Goal: Information Seeking & Learning: Check status

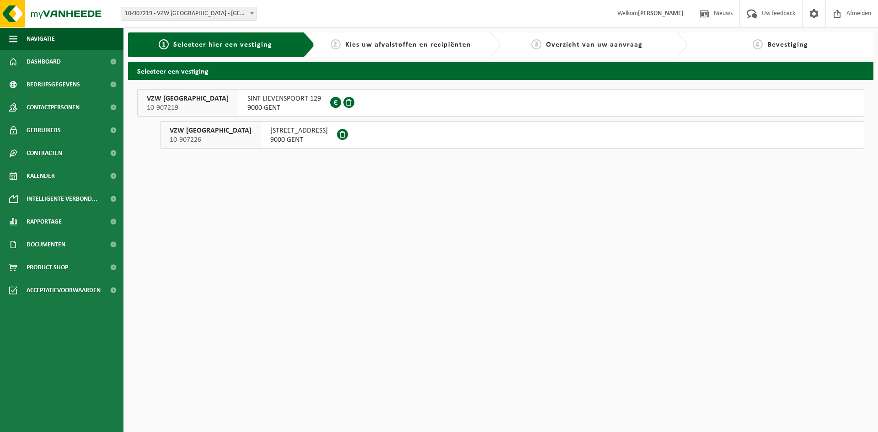
click at [284, 132] on span "KEIZERSVEST 18" at bounding box center [299, 130] width 58 height 9
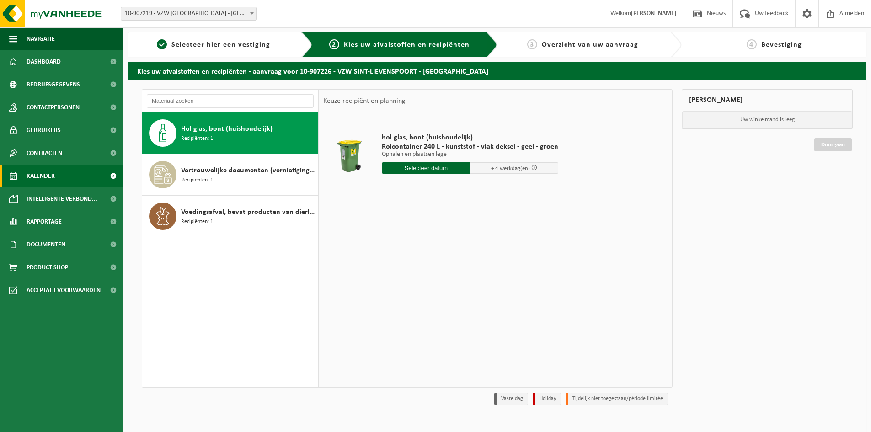
click at [55, 183] on link "Kalender" at bounding box center [61, 176] width 123 height 23
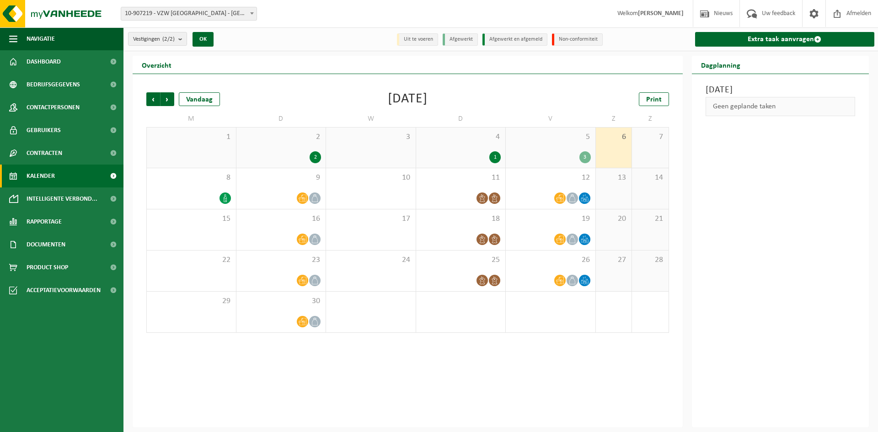
click at [44, 172] on span "Kalender" at bounding box center [41, 176] width 28 height 23
click at [43, 218] on span "Rapportage" at bounding box center [44, 221] width 35 height 23
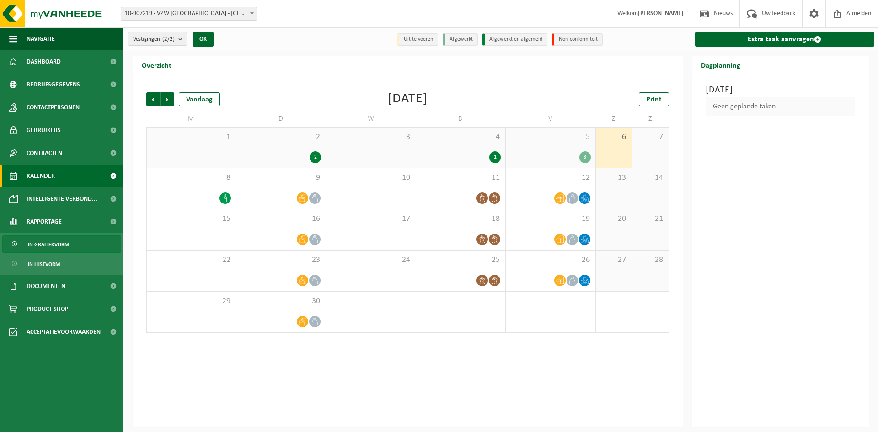
click at [48, 247] on span "In grafiekvorm" at bounding box center [48, 244] width 41 height 17
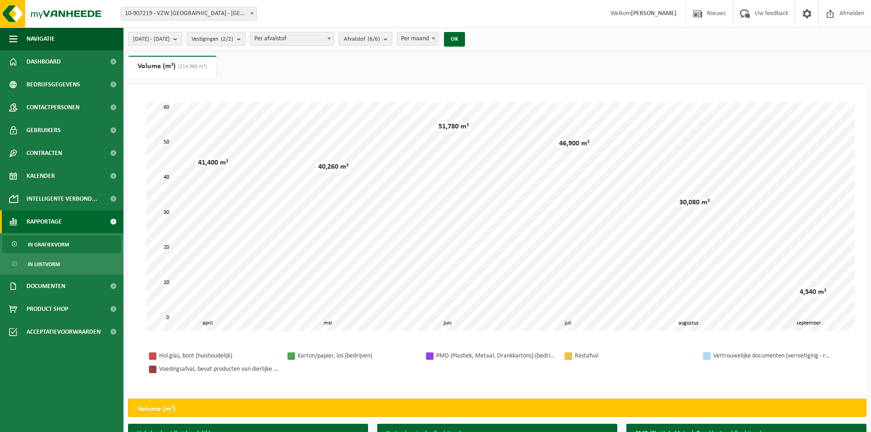
click at [182, 40] on b "submit" at bounding box center [177, 38] width 8 height 13
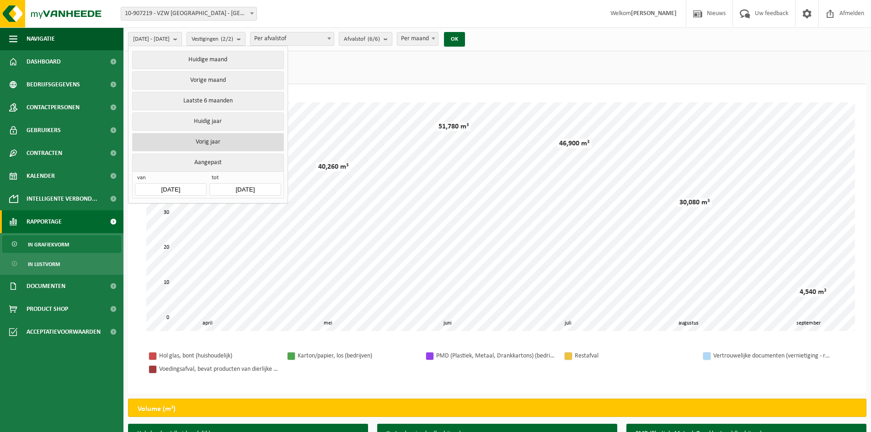
click at [213, 139] on button "Vorig jaar" at bounding box center [207, 142] width 151 height 18
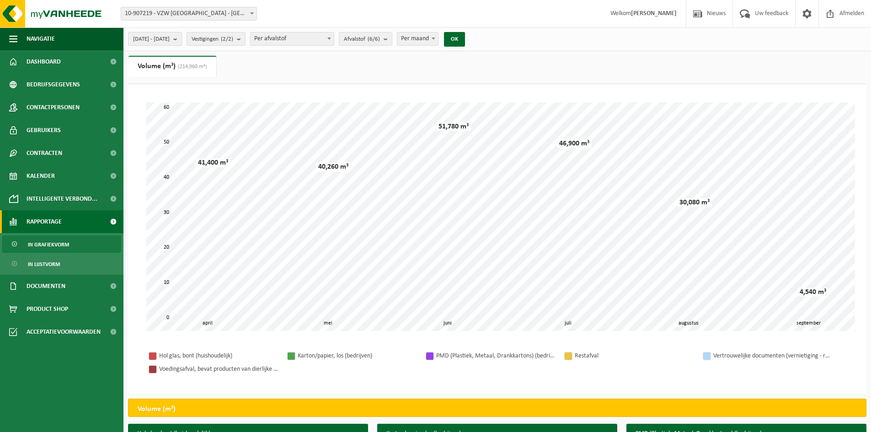
click at [182, 39] on b "submit" at bounding box center [177, 38] width 8 height 13
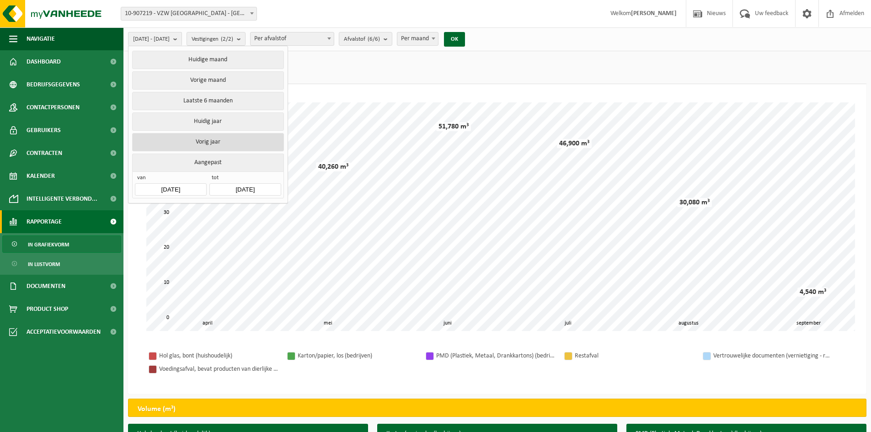
click at [208, 136] on button "Vorig jaar" at bounding box center [207, 142] width 151 height 18
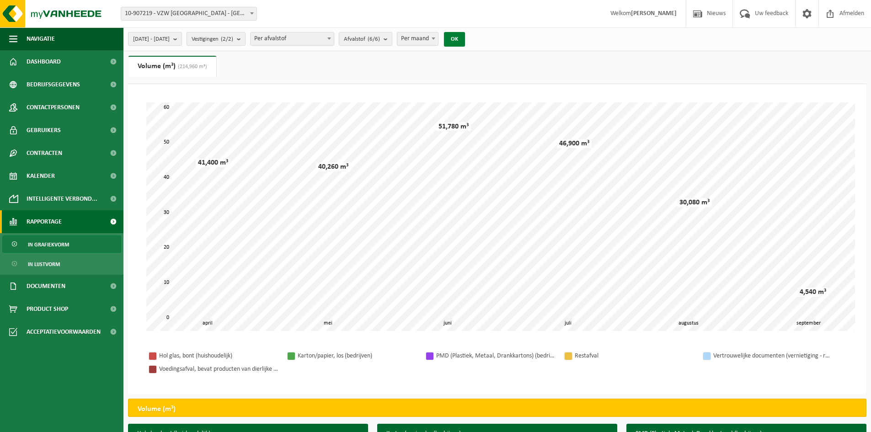
click at [465, 38] on button "OK" at bounding box center [454, 39] width 21 height 15
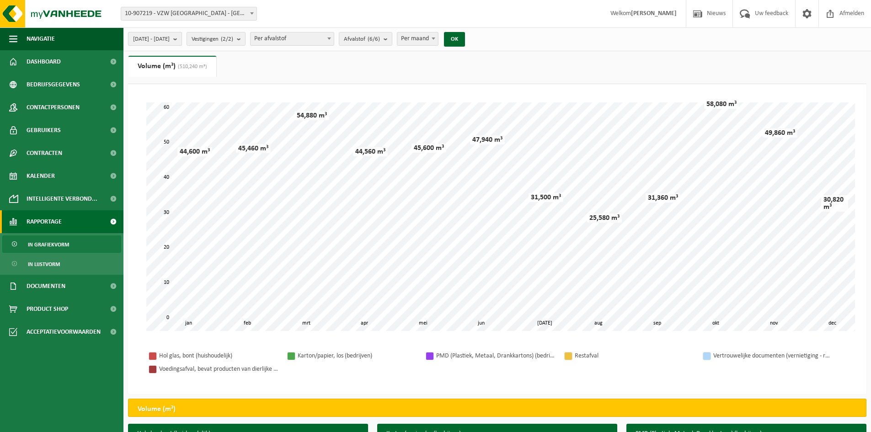
click at [182, 37] on b "submit" at bounding box center [177, 38] width 8 height 13
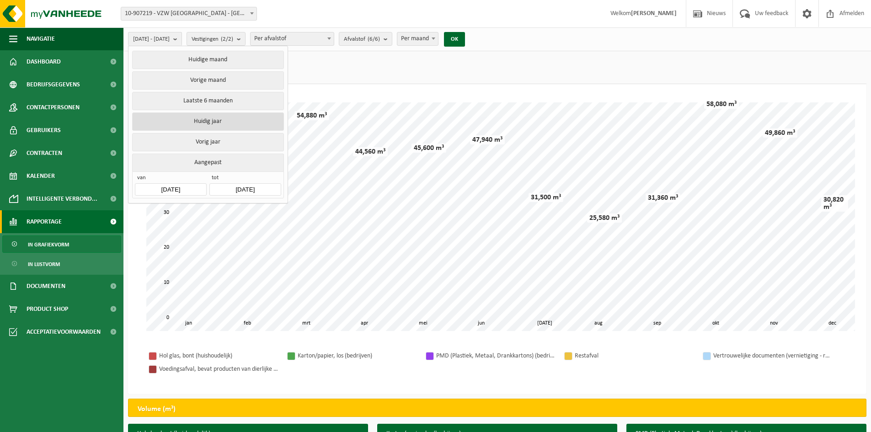
click at [193, 117] on button "Huidig jaar" at bounding box center [207, 122] width 151 height 18
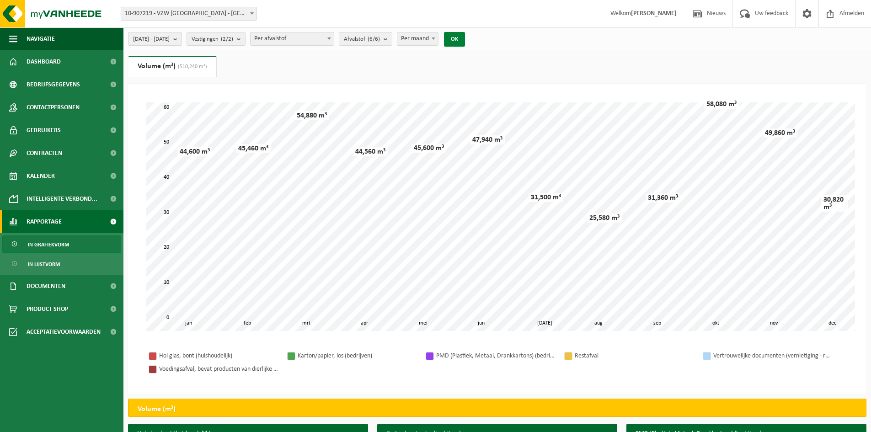
click at [465, 35] on button "OK" at bounding box center [454, 39] width 21 height 15
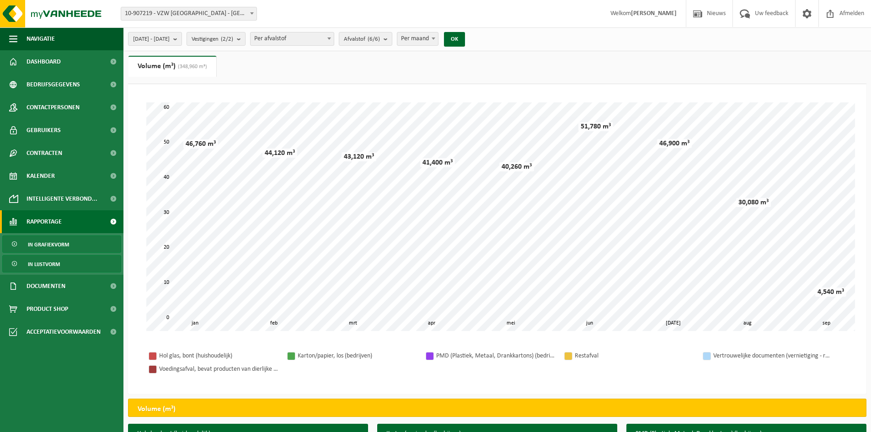
click at [49, 261] on span "In lijstvorm" at bounding box center [44, 264] width 32 height 17
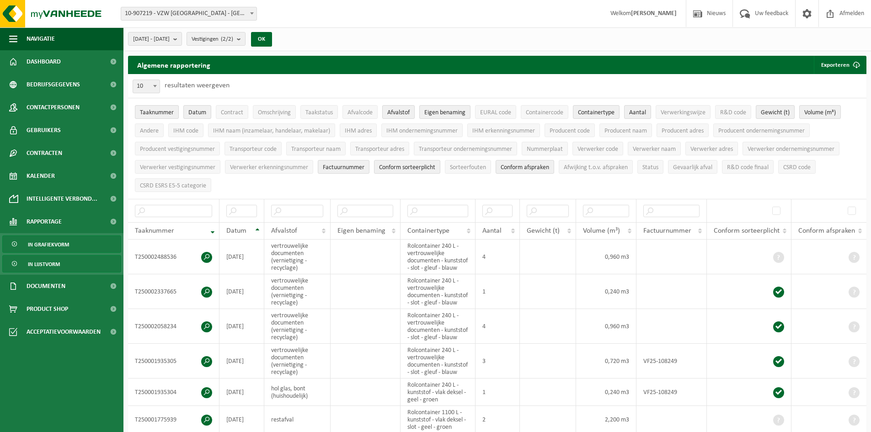
click at [55, 246] on span "In grafiekvorm" at bounding box center [48, 244] width 41 height 17
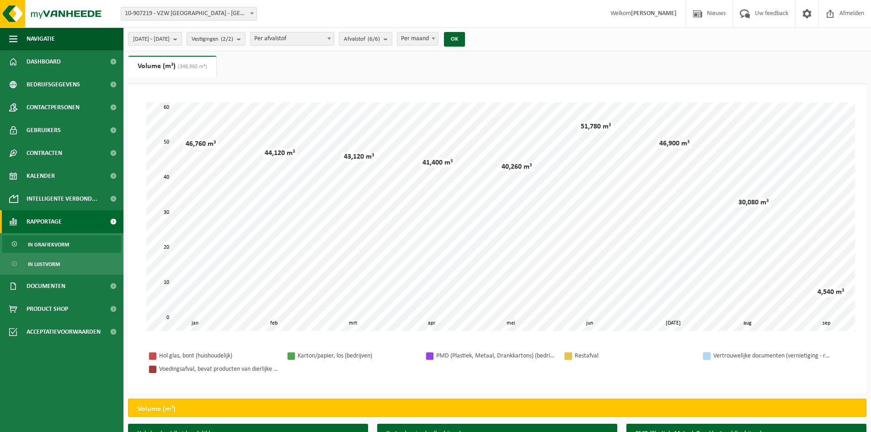
click at [182, 39] on b "submit" at bounding box center [177, 38] width 8 height 13
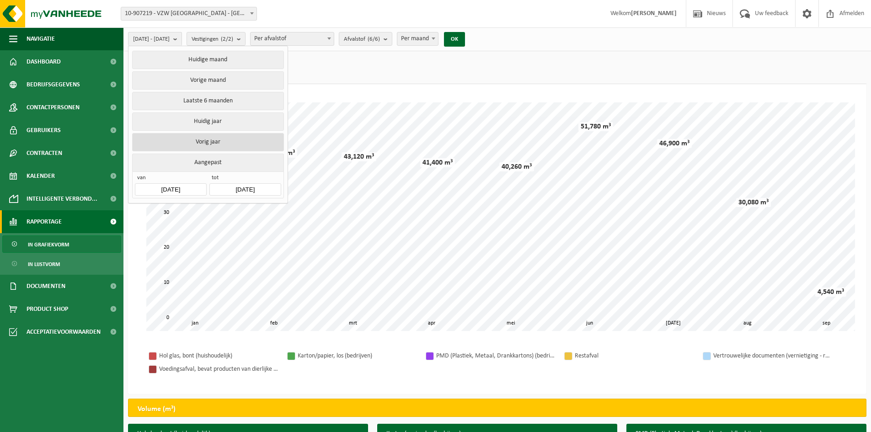
click at [210, 139] on button "Vorig jaar" at bounding box center [207, 142] width 151 height 18
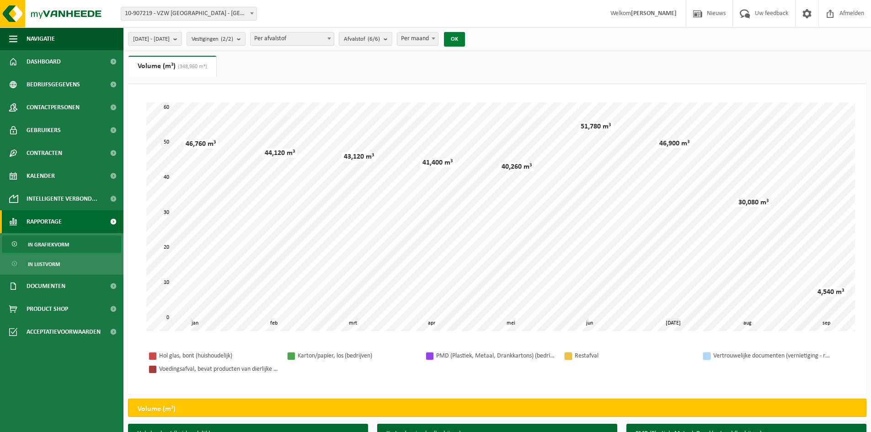
click at [465, 40] on button "OK" at bounding box center [454, 39] width 21 height 15
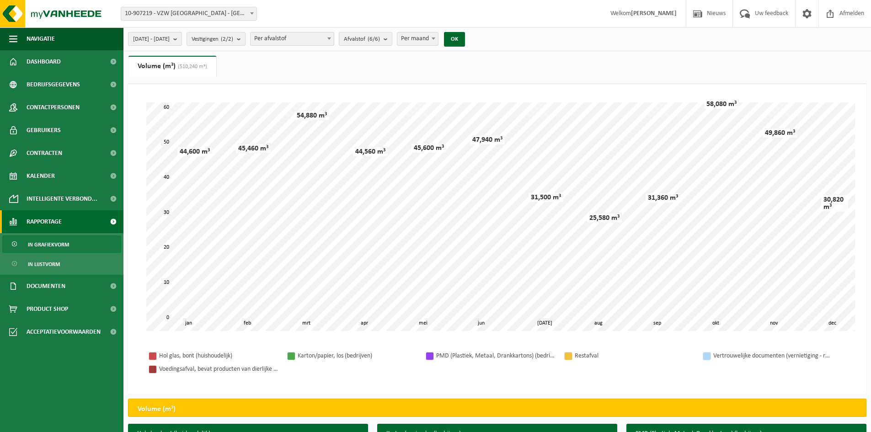
click at [182, 41] on b "submit" at bounding box center [177, 38] width 8 height 13
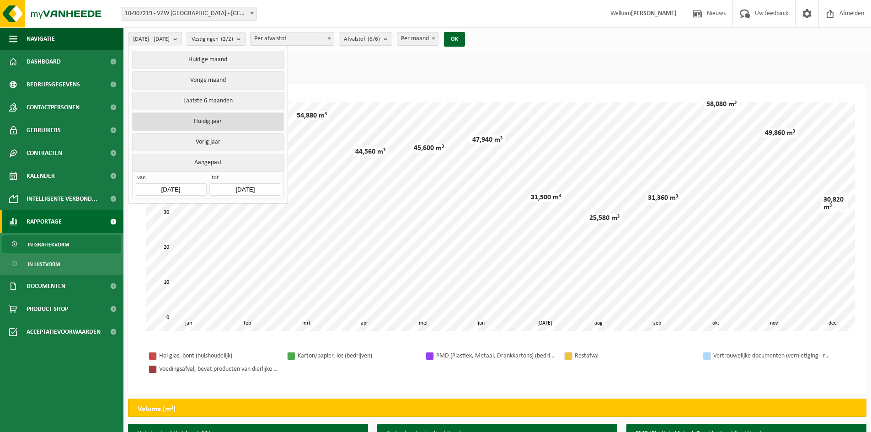
click at [193, 121] on button "Huidig jaar" at bounding box center [207, 122] width 151 height 18
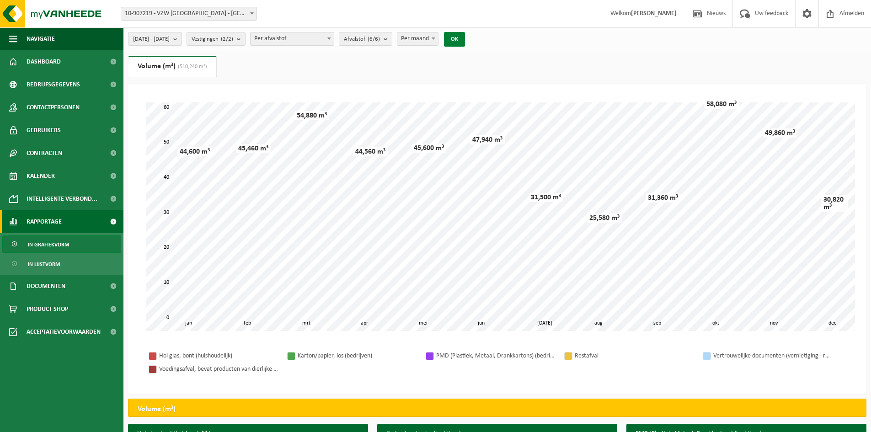
click at [465, 36] on button "OK" at bounding box center [454, 39] width 21 height 15
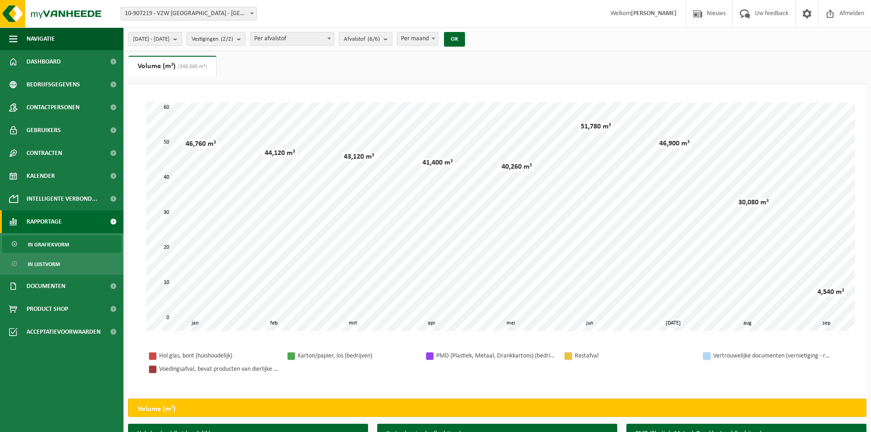
click at [182, 40] on button "[DATE] - [DATE]" at bounding box center [155, 39] width 54 height 14
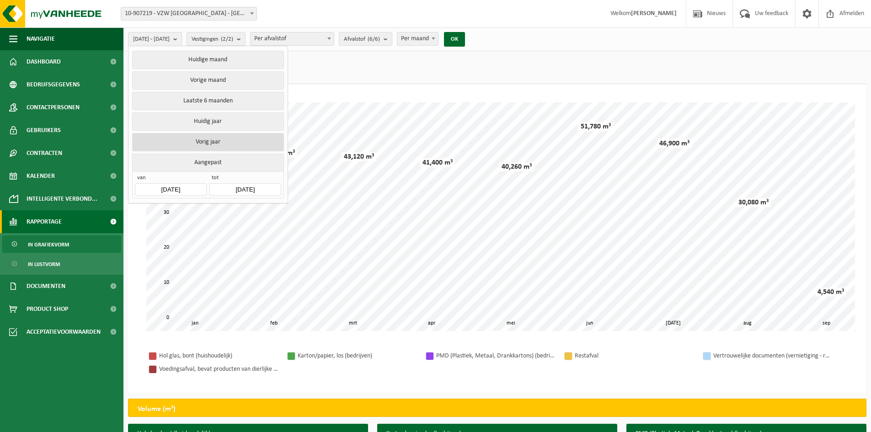
click at [191, 140] on button "Vorig jaar" at bounding box center [207, 142] width 151 height 18
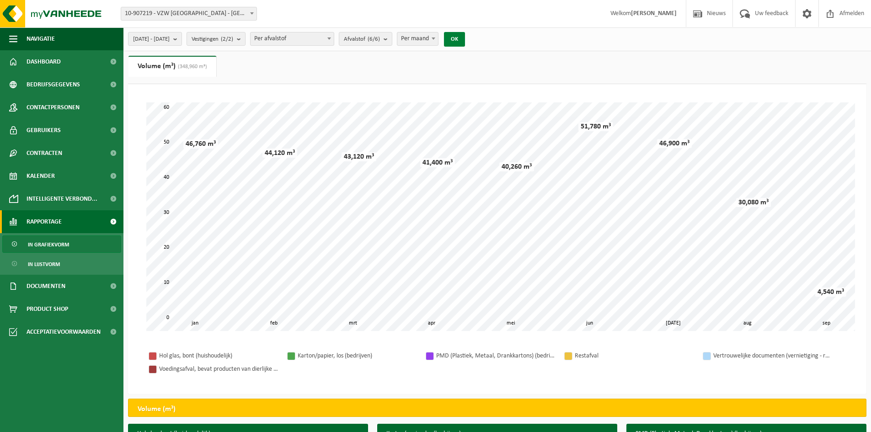
click at [465, 35] on button "OK" at bounding box center [454, 39] width 21 height 15
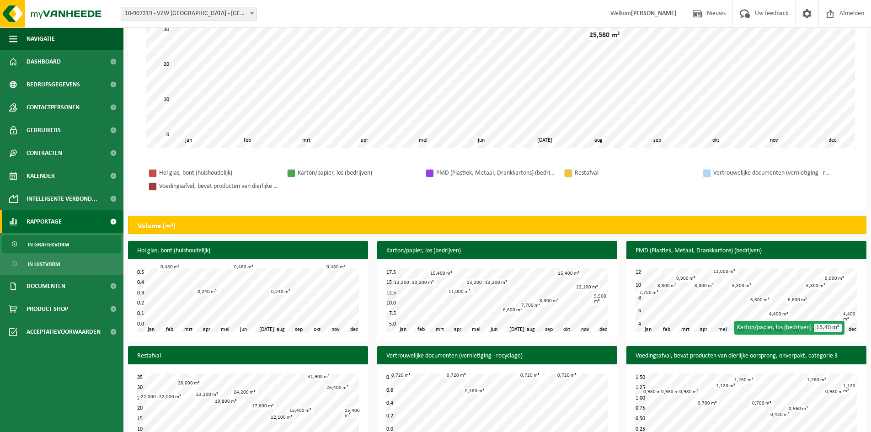
scroll to position [206, 0]
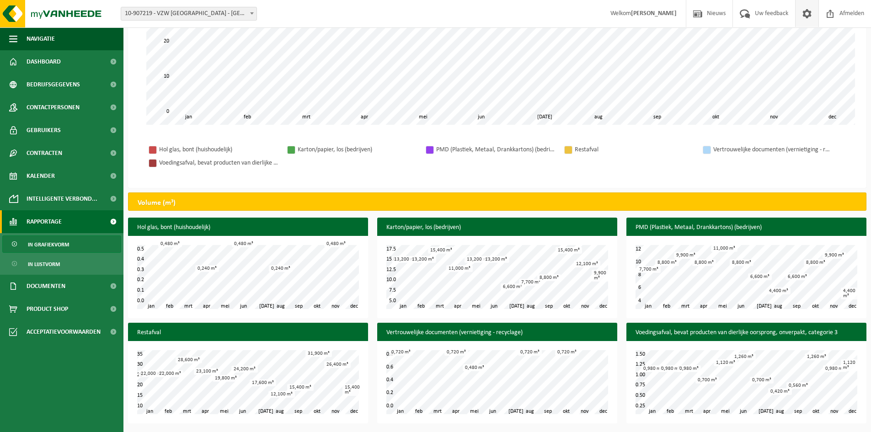
click at [804, 15] on span at bounding box center [807, 13] width 14 height 27
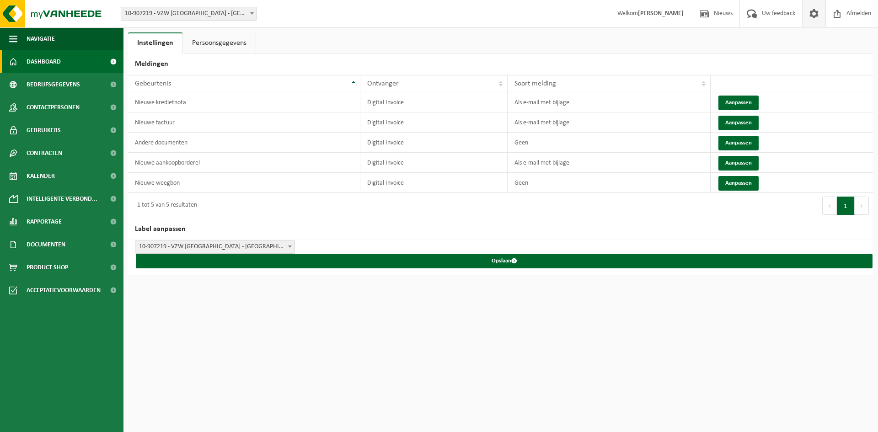
click at [49, 64] on span "Dashboard" at bounding box center [44, 61] width 34 height 23
